Goal: Use online tool/utility: Utilize a website feature to perform a specific function

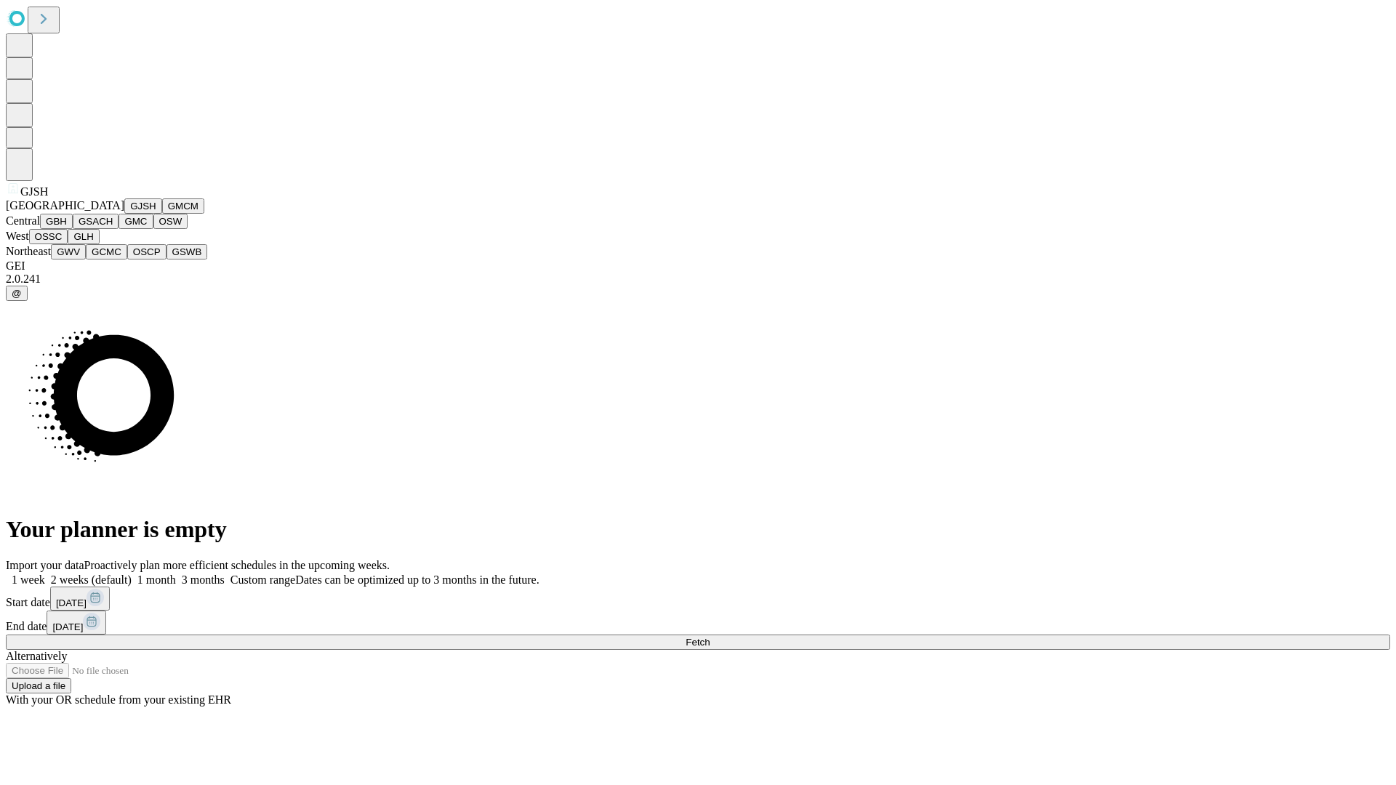
click at [124, 214] on button "GJSH" at bounding box center [143, 206] width 38 height 15
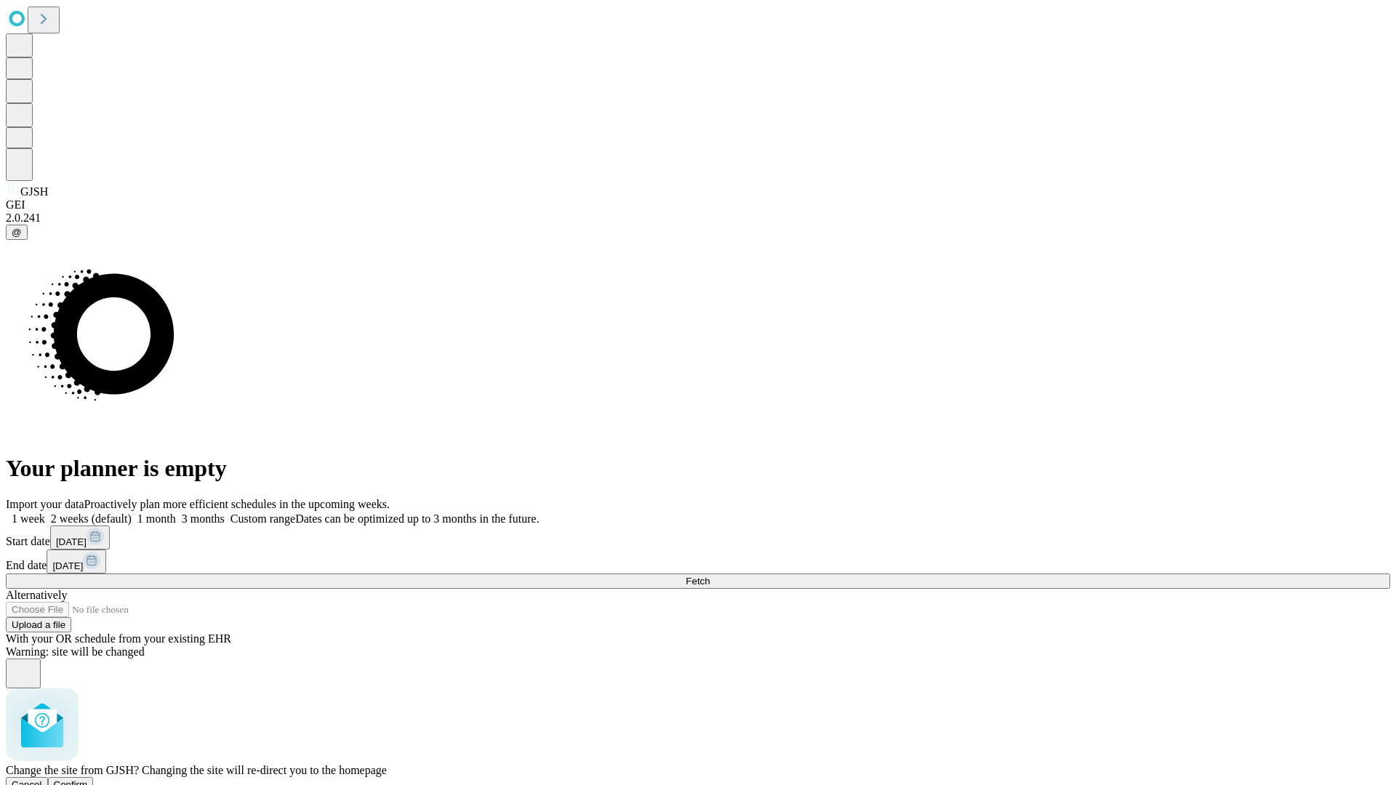
click at [88, 780] on span "Confirm" at bounding box center [71, 785] width 34 height 11
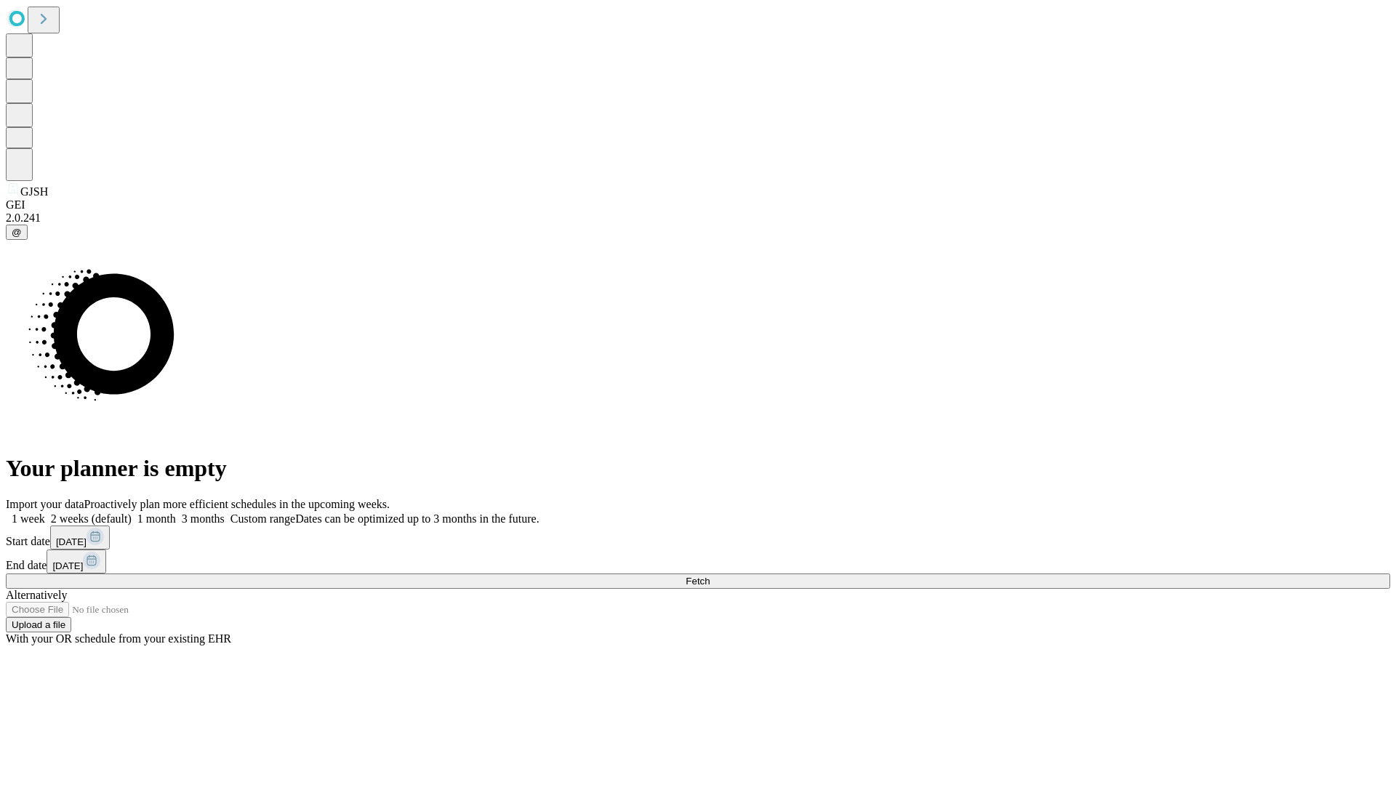
click at [132, 513] on label "2 weeks (default)" at bounding box center [88, 519] width 87 height 12
click at [710, 576] on span "Fetch" at bounding box center [698, 581] width 24 height 11
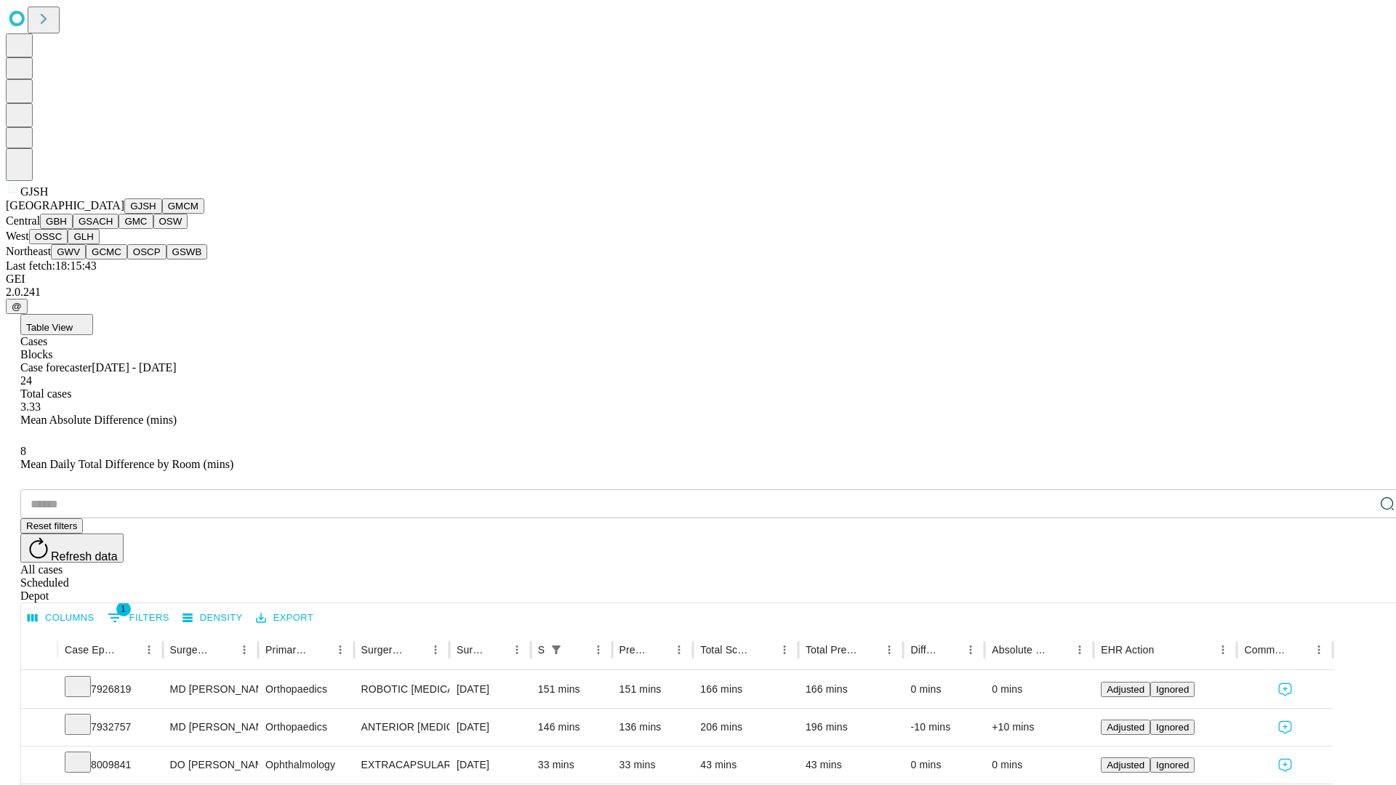
click at [162, 214] on button "GMCM" at bounding box center [183, 206] width 42 height 15
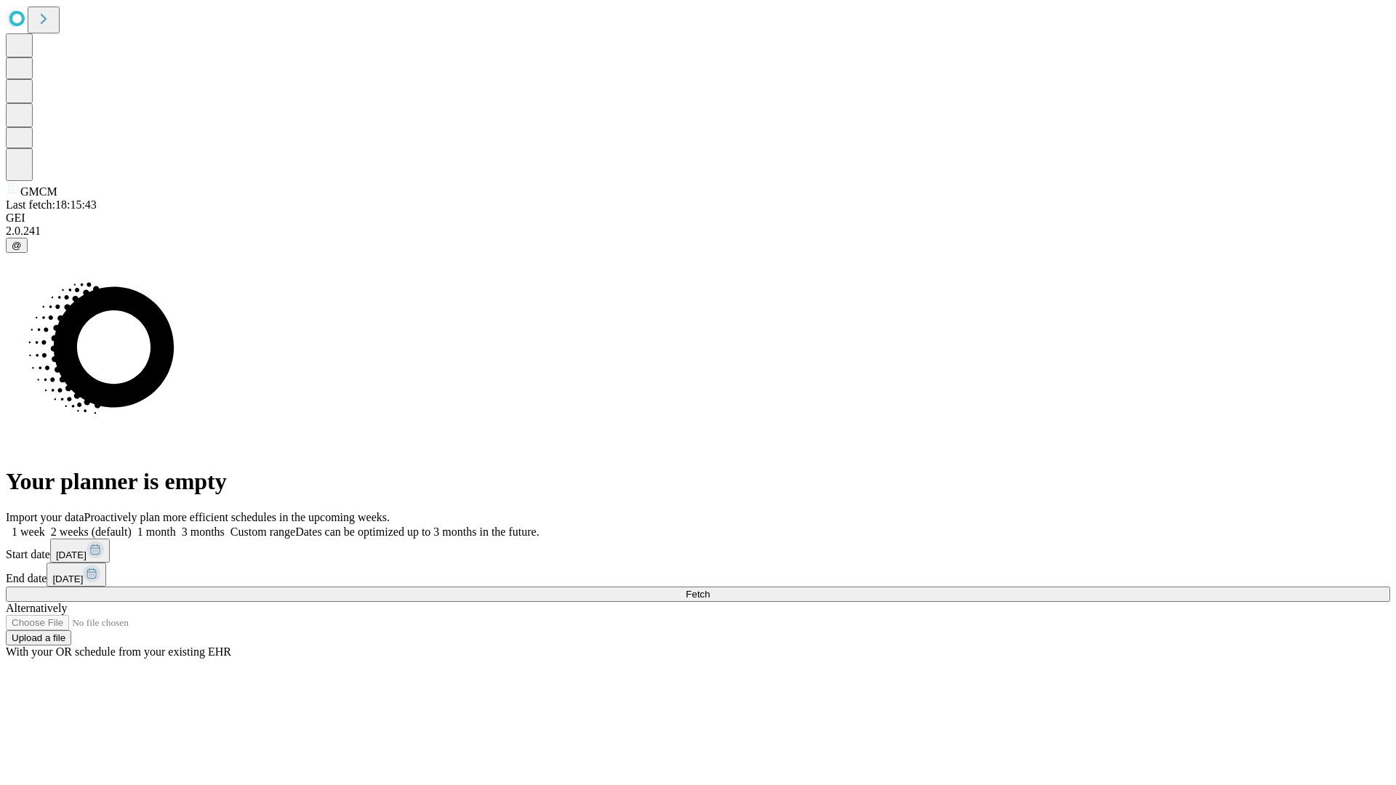
click at [132, 526] on label "2 weeks (default)" at bounding box center [88, 532] width 87 height 12
click at [710, 589] on span "Fetch" at bounding box center [698, 594] width 24 height 11
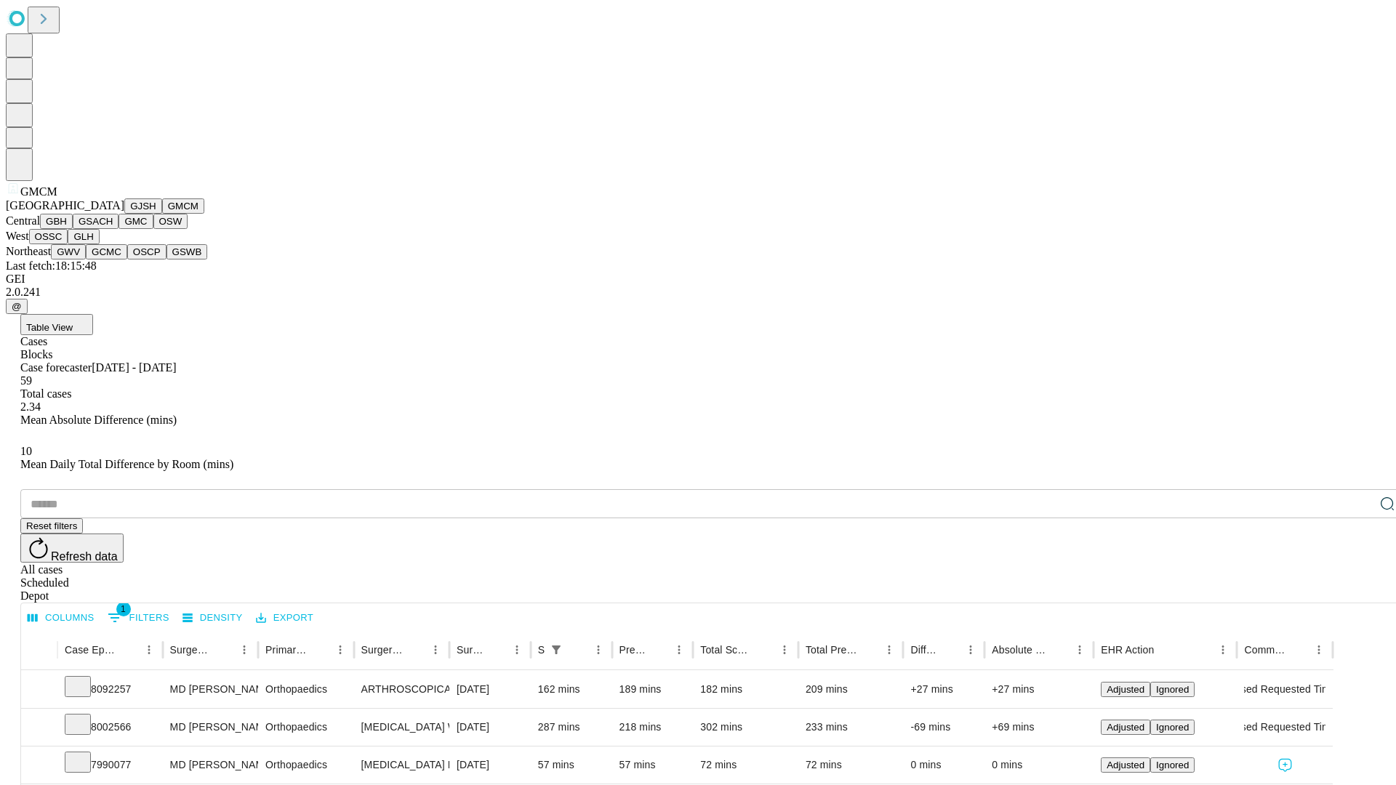
click at [73, 229] on button "GBH" at bounding box center [56, 221] width 33 height 15
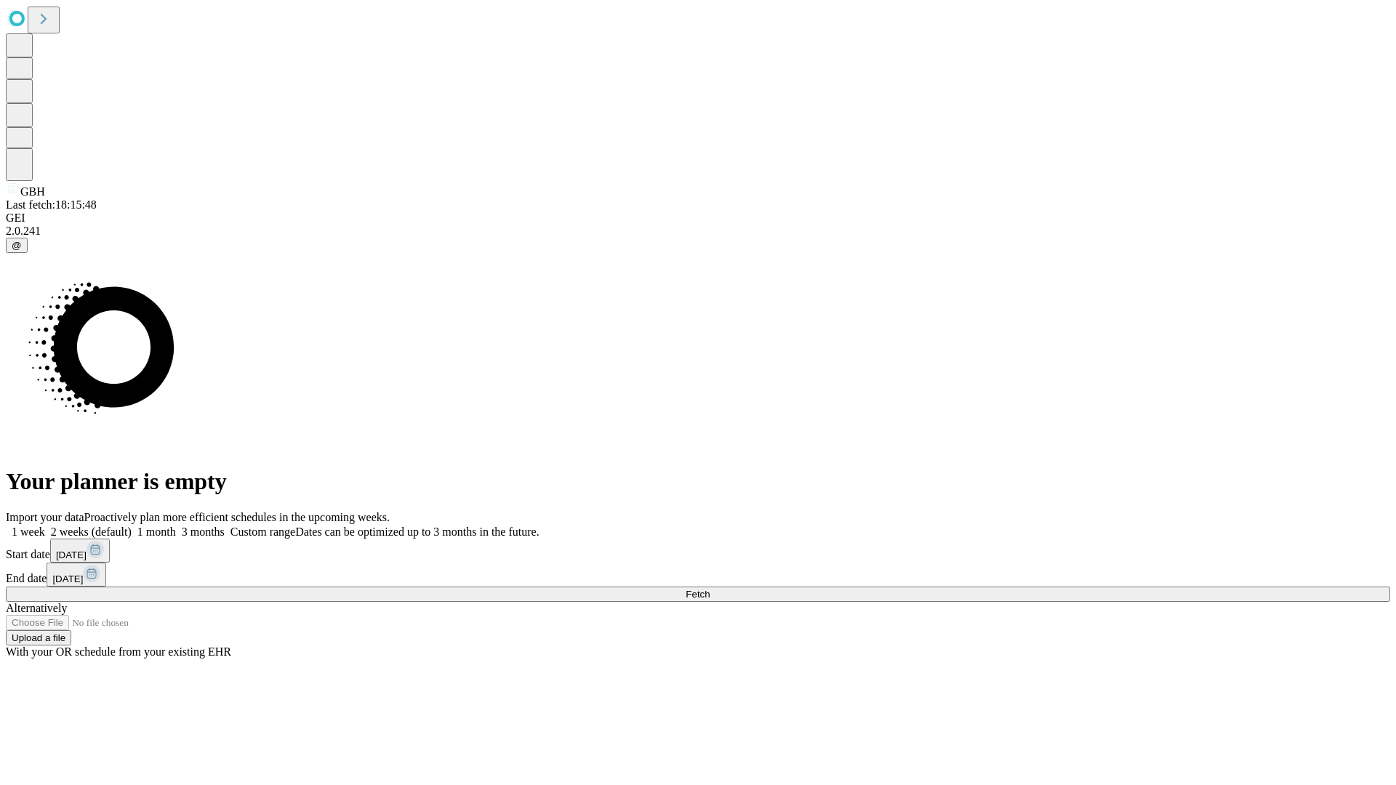
click at [132, 526] on label "2 weeks (default)" at bounding box center [88, 532] width 87 height 12
click at [710, 589] on span "Fetch" at bounding box center [698, 594] width 24 height 11
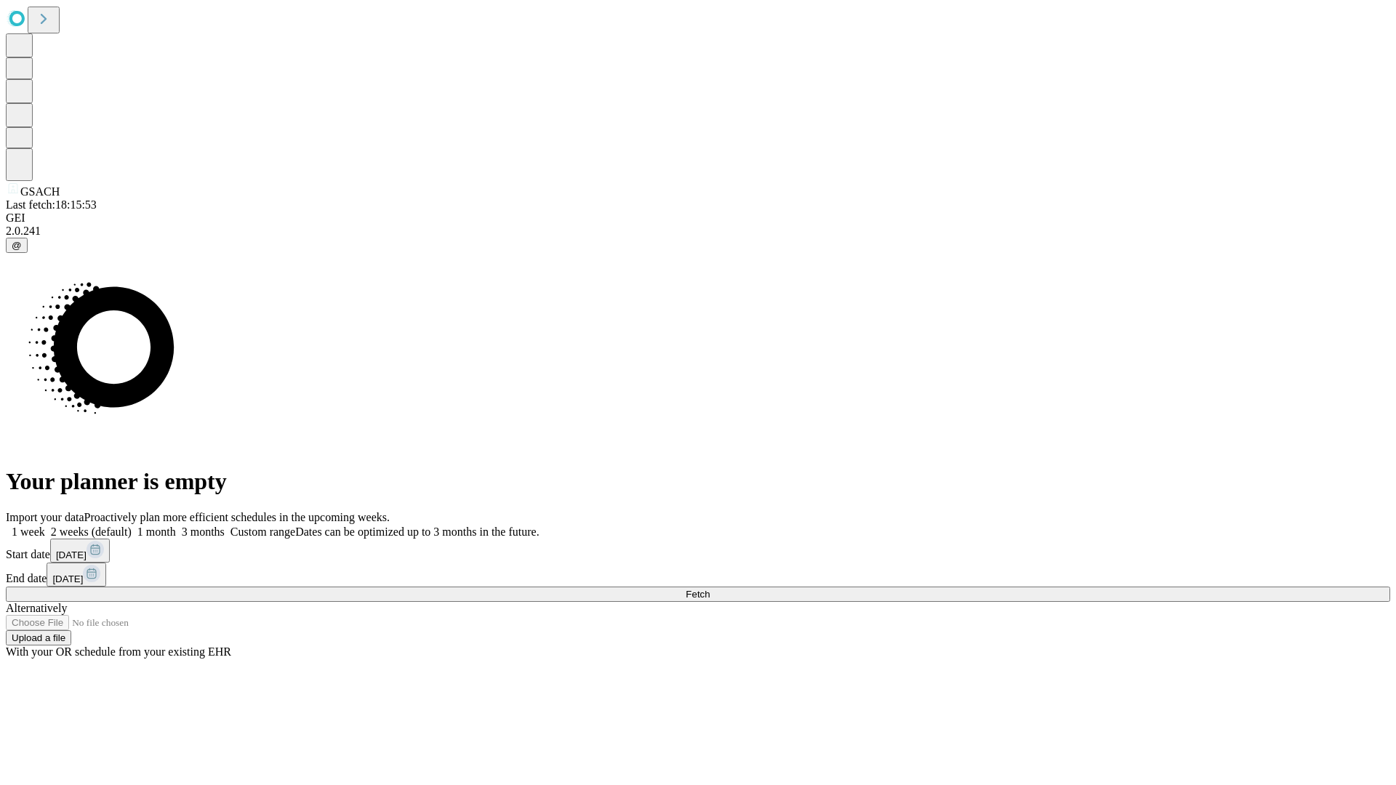
click at [132, 526] on label "2 weeks (default)" at bounding box center [88, 532] width 87 height 12
click at [710, 589] on span "Fetch" at bounding box center [698, 594] width 24 height 11
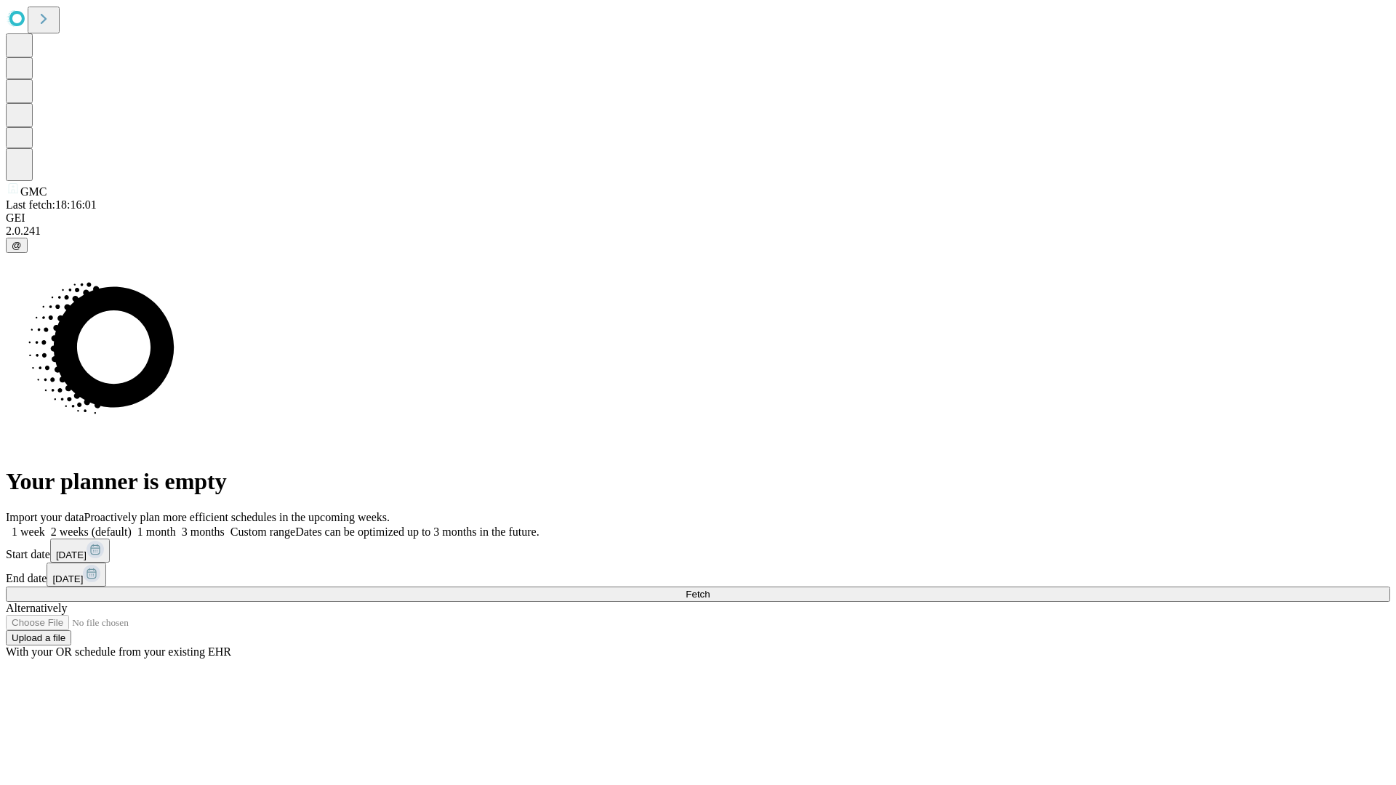
click at [132, 526] on label "2 weeks (default)" at bounding box center [88, 532] width 87 height 12
click at [710, 589] on span "Fetch" at bounding box center [698, 594] width 24 height 11
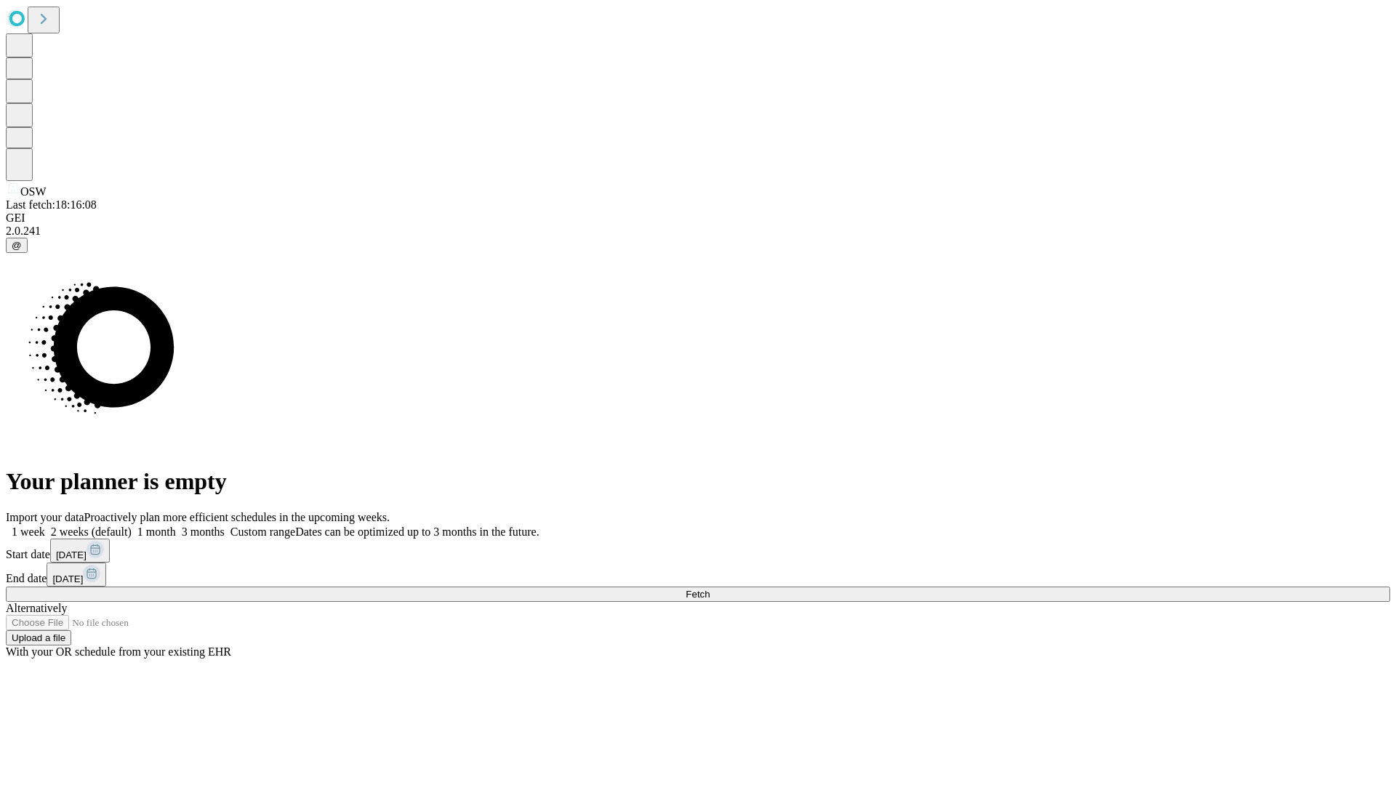
click at [132, 526] on label "2 weeks (default)" at bounding box center [88, 532] width 87 height 12
click at [710, 589] on span "Fetch" at bounding box center [698, 594] width 24 height 11
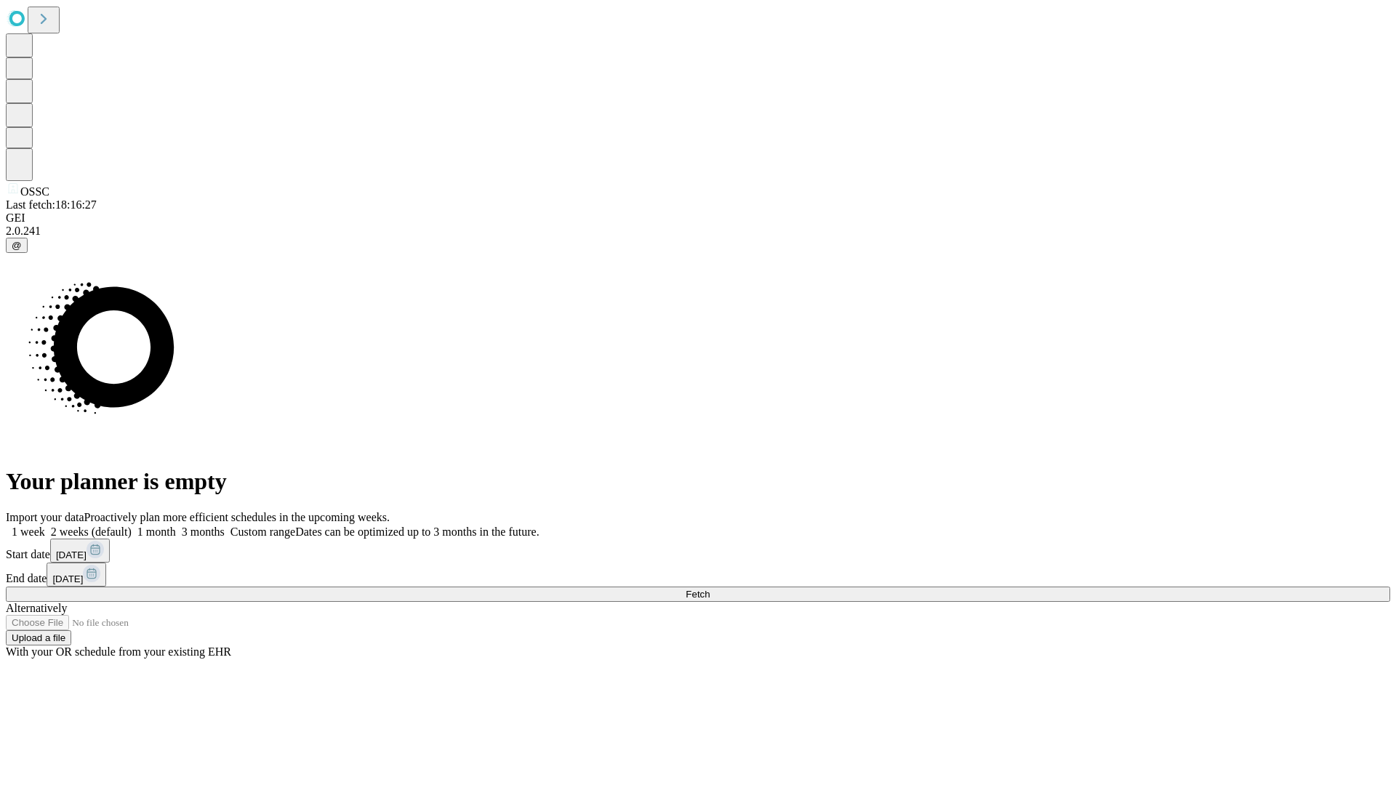
click at [132, 526] on label "2 weeks (default)" at bounding box center [88, 532] width 87 height 12
click at [710, 589] on span "Fetch" at bounding box center [698, 594] width 24 height 11
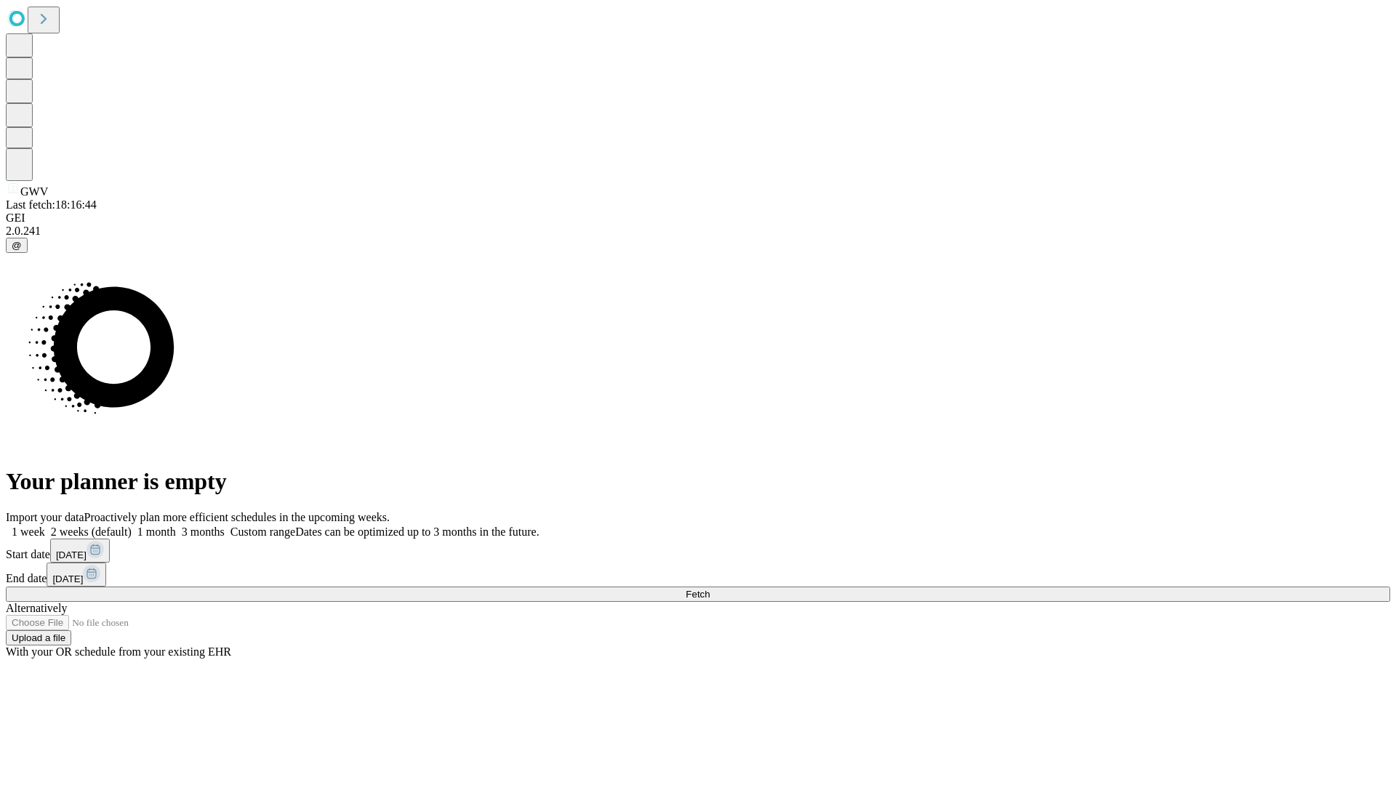
click at [710, 589] on span "Fetch" at bounding box center [698, 594] width 24 height 11
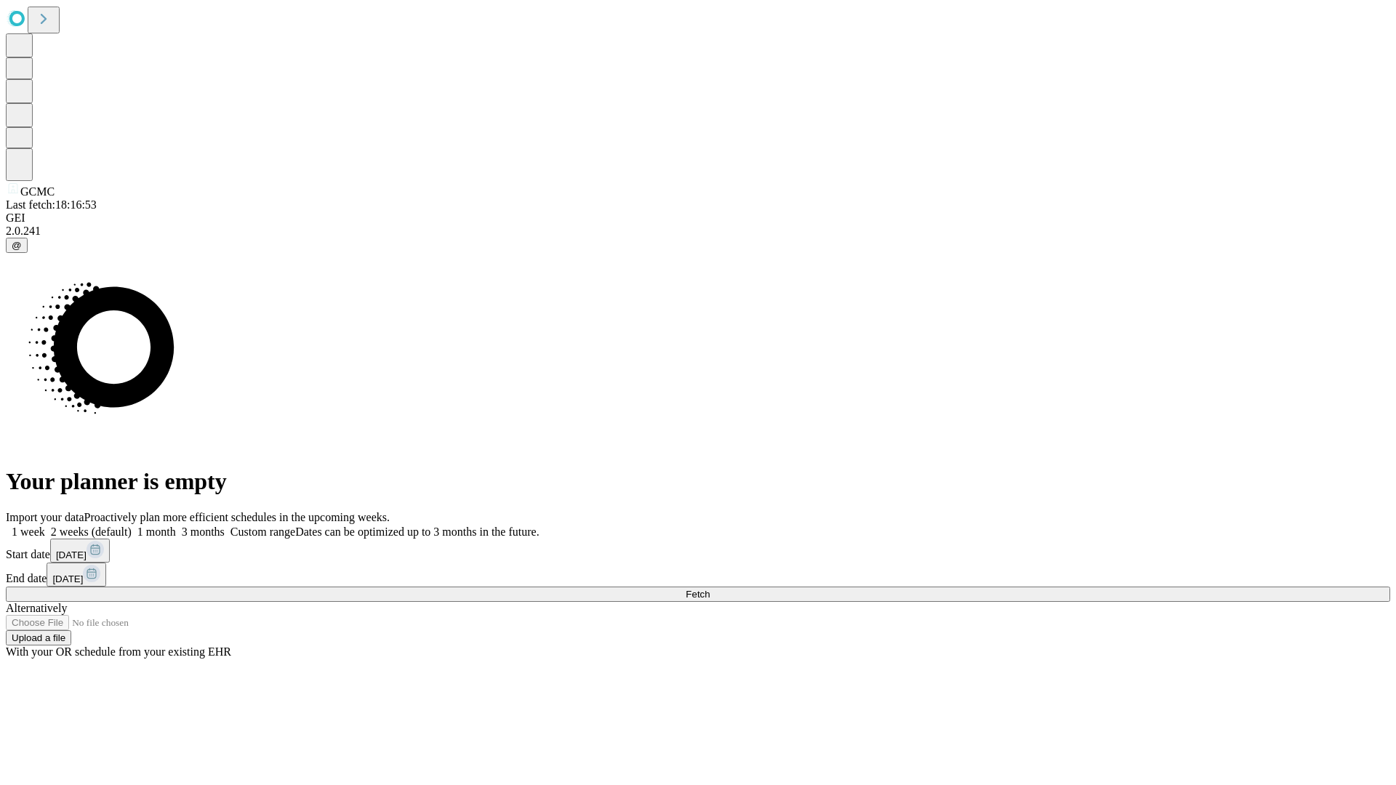
click at [132, 526] on label "2 weeks (default)" at bounding box center [88, 532] width 87 height 12
click at [710, 589] on span "Fetch" at bounding box center [698, 594] width 24 height 11
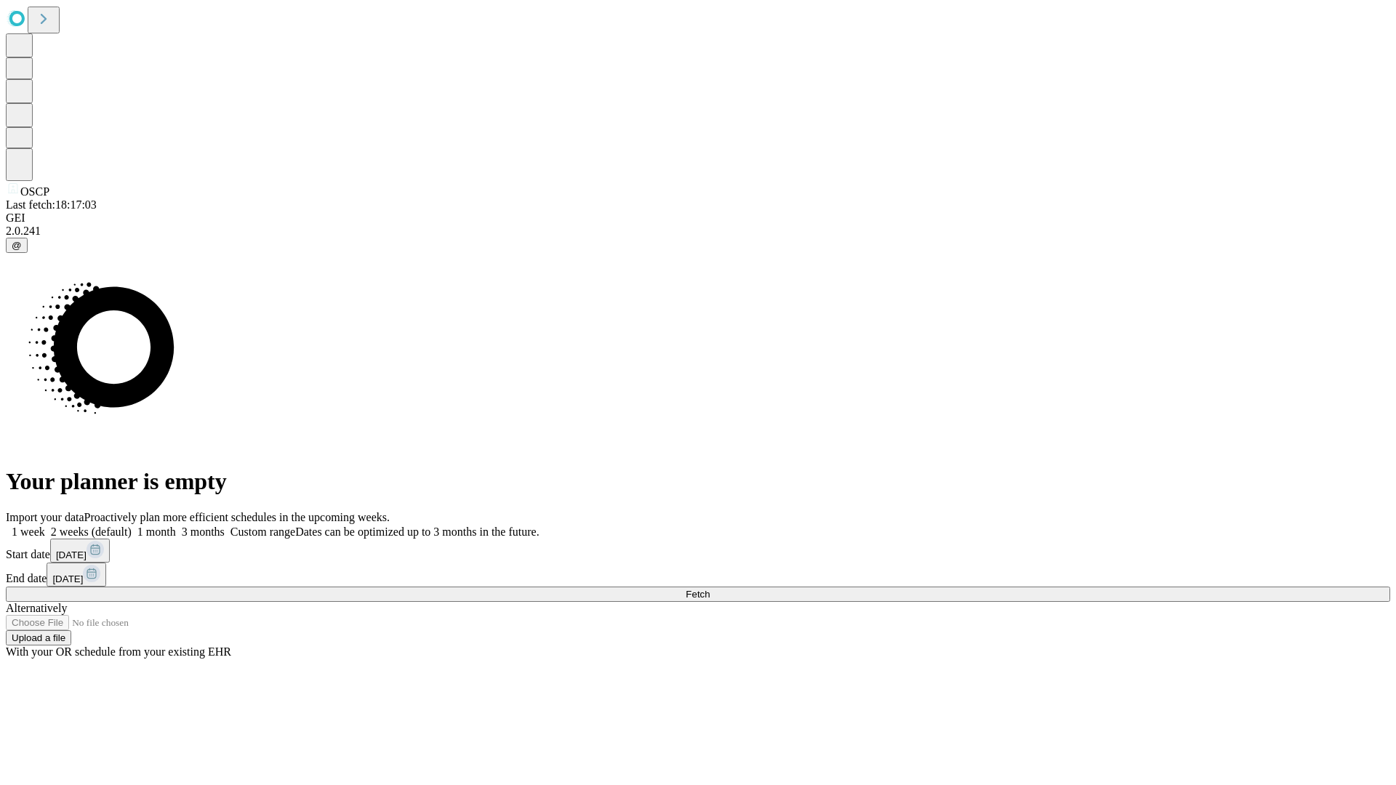
click at [132, 526] on label "2 weeks (default)" at bounding box center [88, 532] width 87 height 12
click at [710, 589] on span "Fetch" at bounding box center [698, 594] width 24 height 11
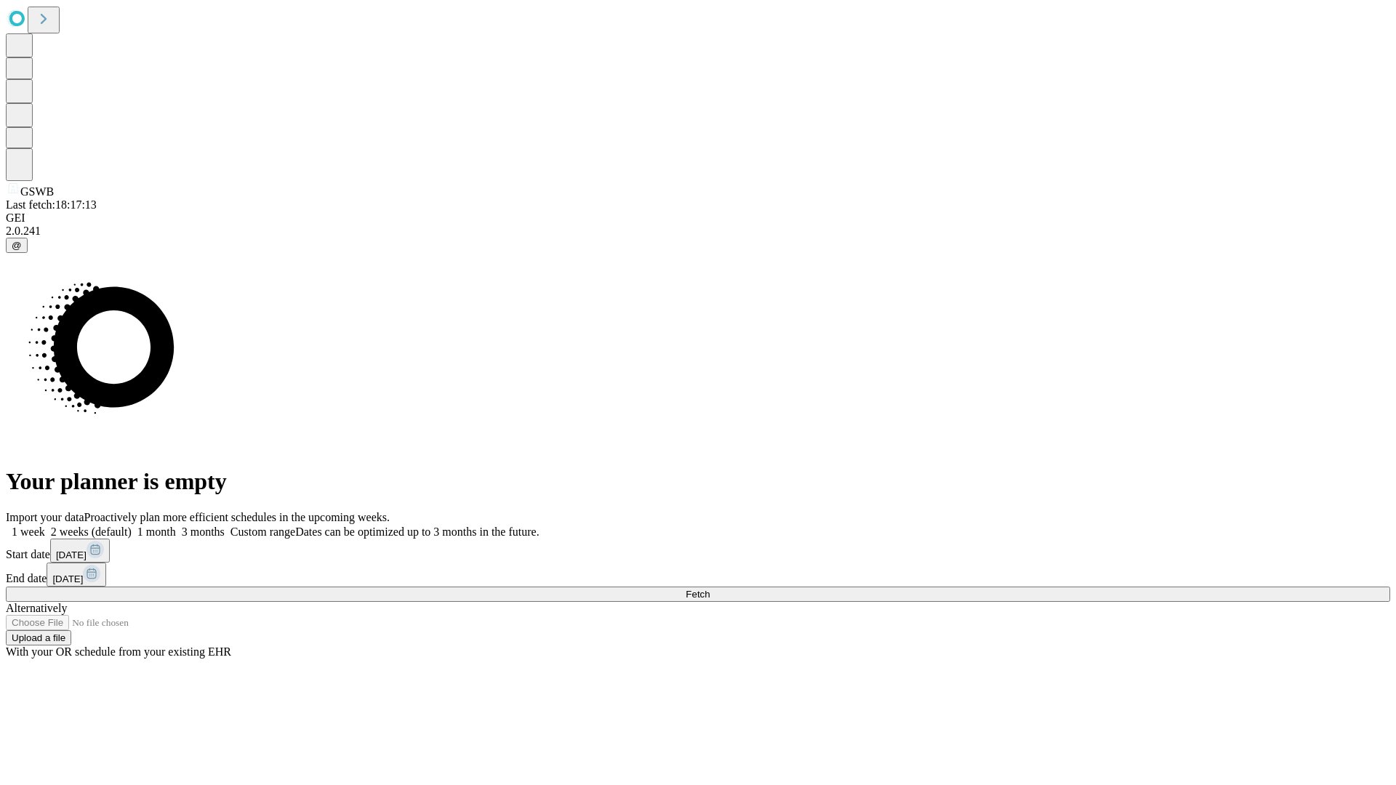
click at [132, 526] on label "2 weeks (default)" at bounding box center [88, 532] width 87 height 12
click at [710, 589] on span "Fetch" at bounding box center [698, 594] width 24 height 11
